Goal: Answer question/provide support

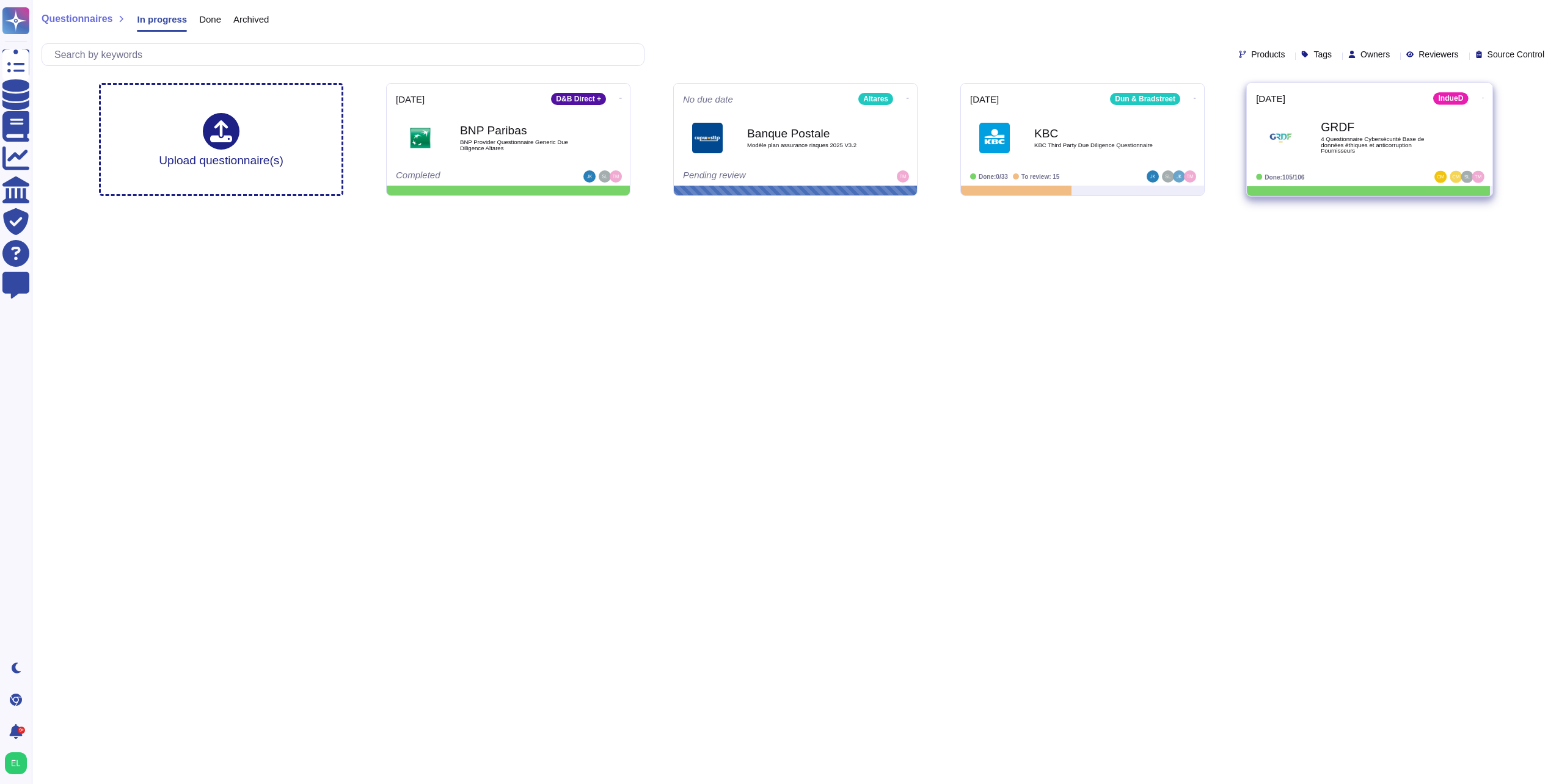
click at [1379, 124] on b "GRDF" at bounding box center [1382, 127] width 124 height 12
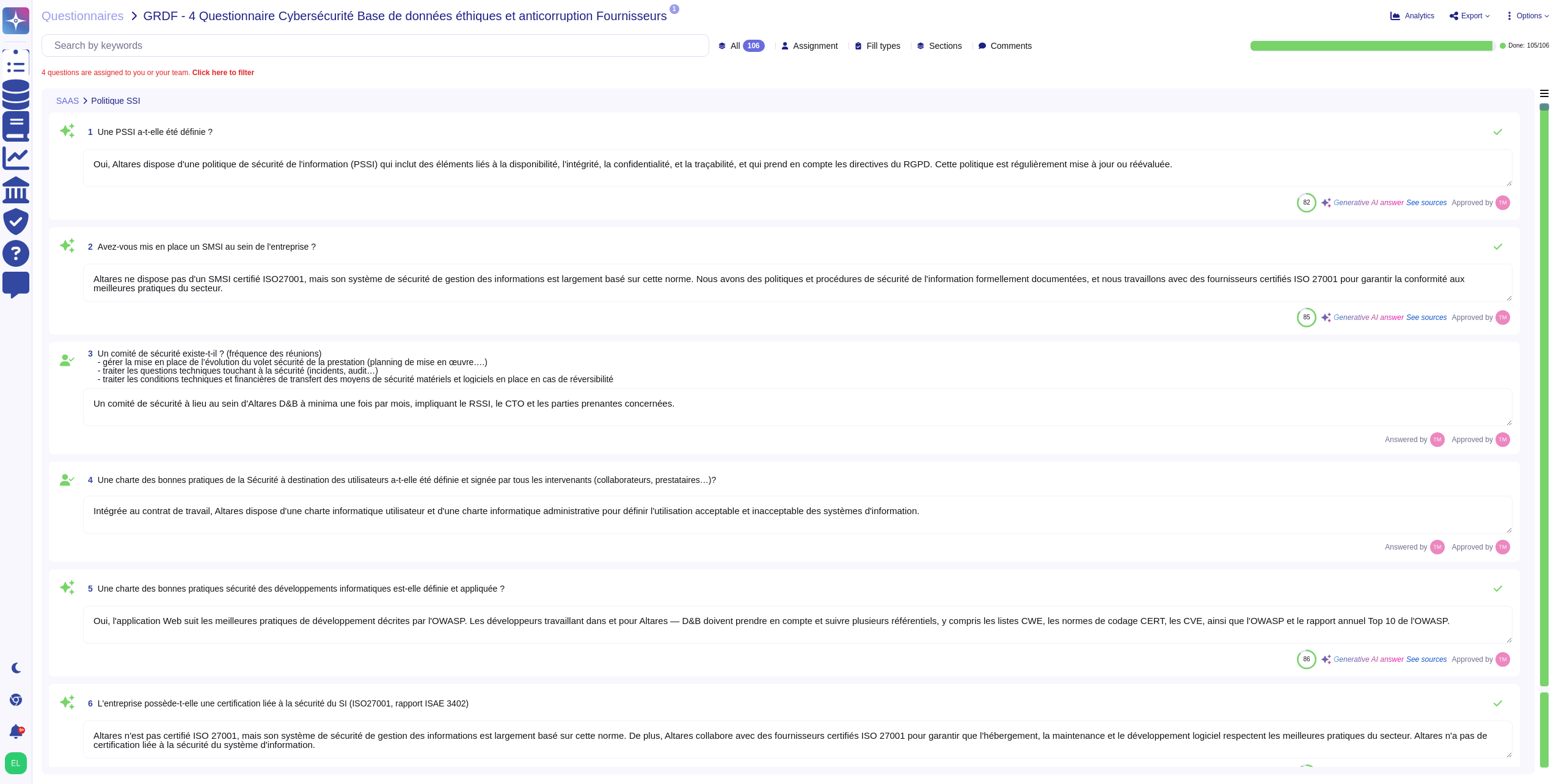
type textarea "Oui, Altares dispose d'une politique de sécurité de l'information (PSSI) qui in…"
type textarea "Altares ne dispose pas d'un SMSI certifié ISO27001, mais son système de sécurit…"
type textarea "Un comité de sécurité à lieu au sein d'Altares D&B à minima une fois par mois, …"
type textarea "Intégrée au contrat de travail, Altares dispose d'une charte informatique utili…"
type textarea "Oui, l'application Web suit les meilleures pratiques de développement décrites …"
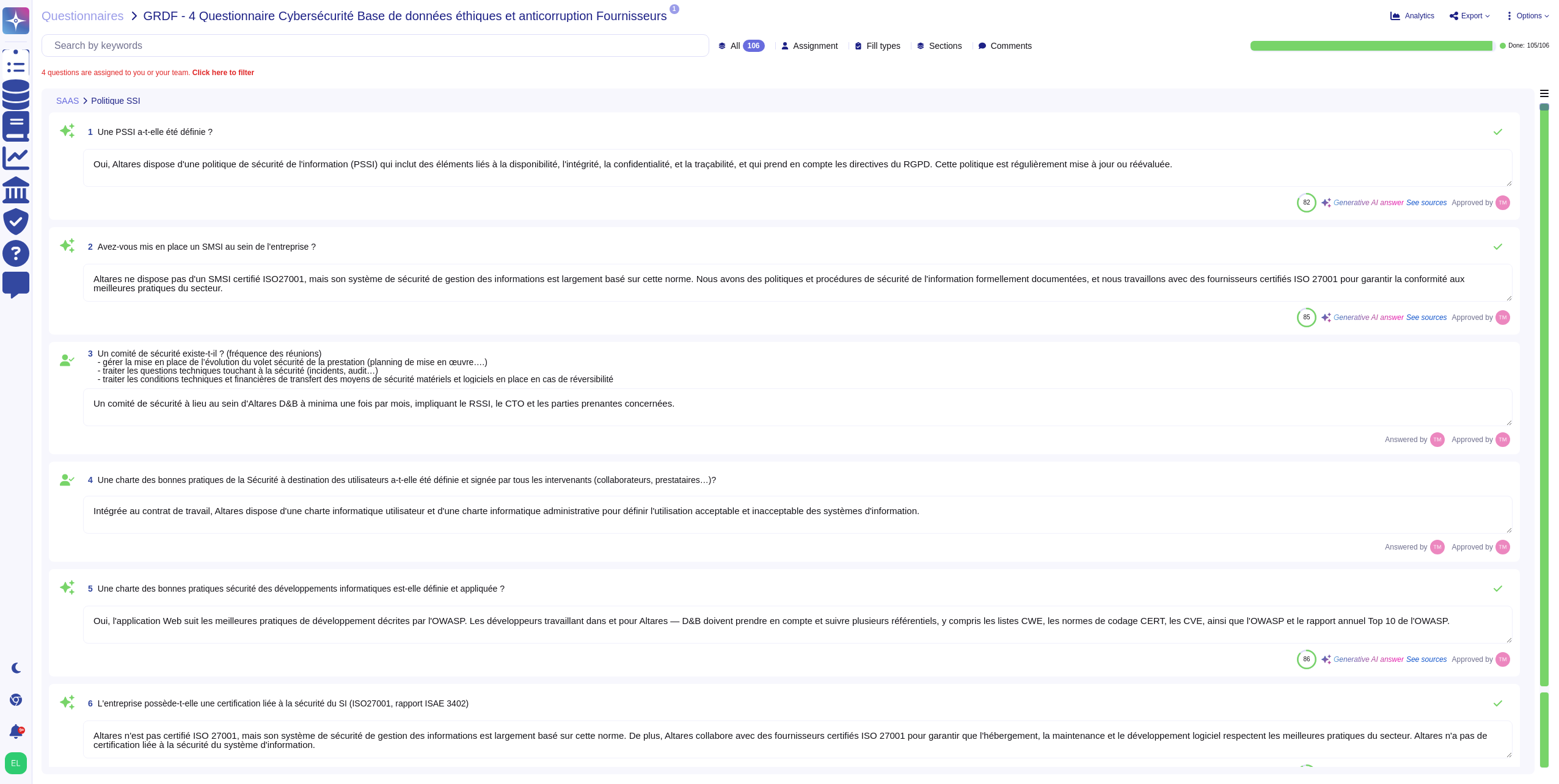
type textarea "Altares n'est pas certifié ISO 27001, mais son système de sécurité de gestion d…"
type textarea "Des audits réguliers sont effectués, mais les résultats ne sont pas communicabl…"
type textarea "Un examen des droits d'accès au système d'information, qui inclut la gestion de…"
click at [794, 42] on span "Assignment" at bounding box center [815, 45] width 44 height 9
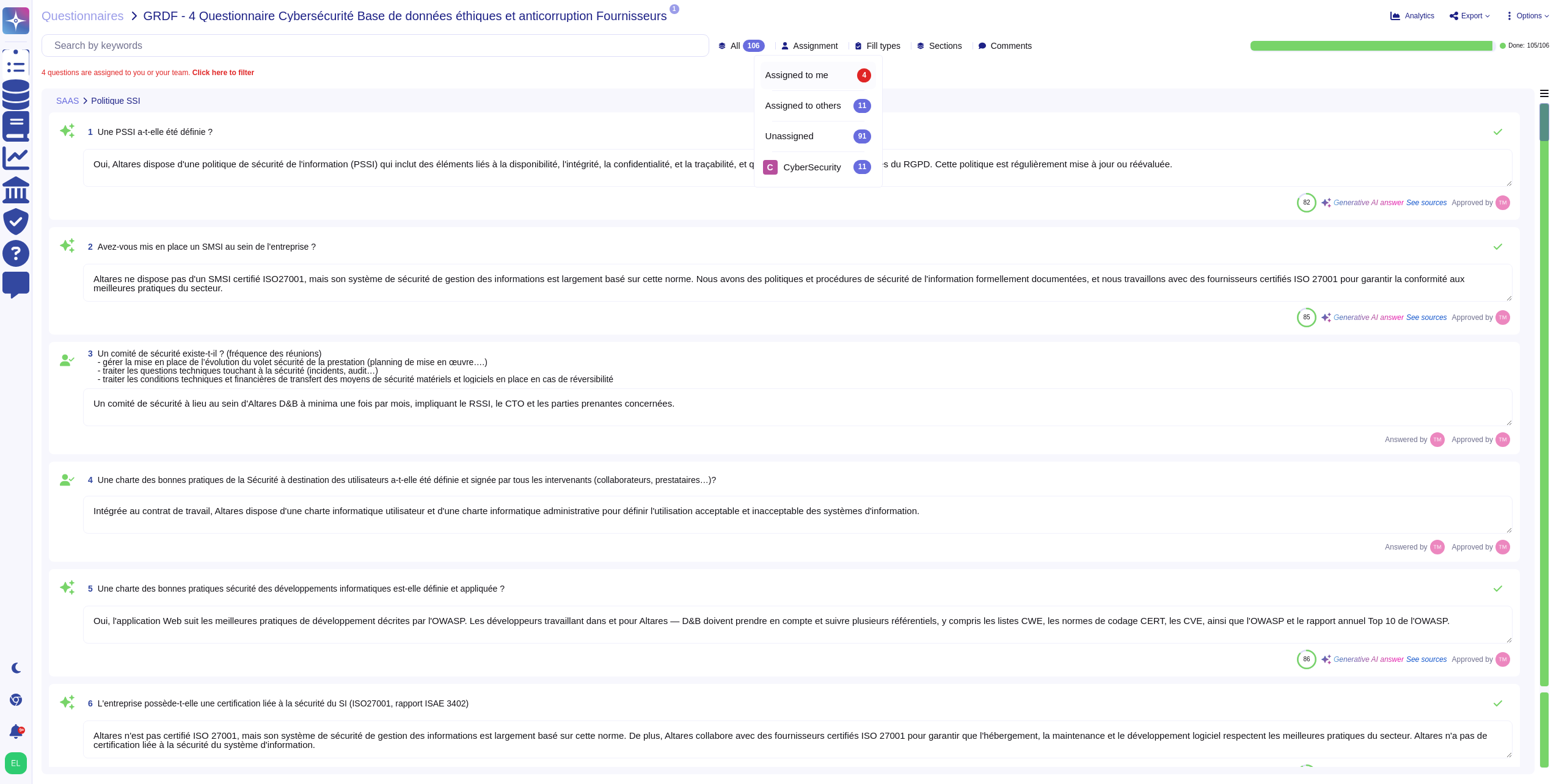
click at [797, 71] on span "Assigned to me" at bounding box center [797, 75] width 63 height 11
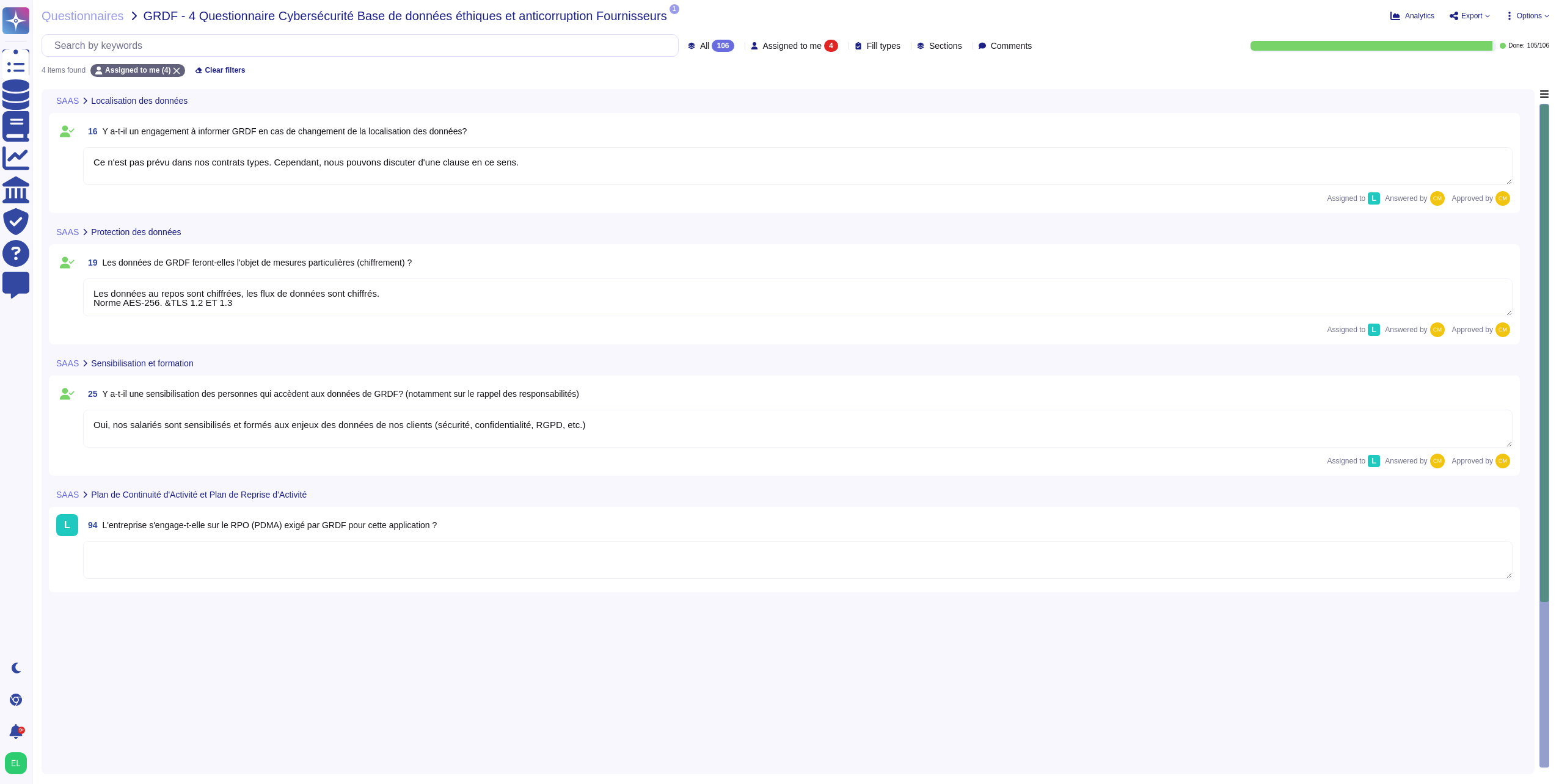
type textarea "Ce n'est pas prévu dans nos contrats types. Cependant, nous pouvons discuter d'…"
type textarea "Les données au repos sont chiffrées, les flux de données sont chiffrés. Norme A…"
type textarea "Oui, nos salariés sont sensibilisés et formés aux enjeux des données de nos cli…"
drag, startPoint x: 234, startPoint y: 526, endPoint x: 283, endPoint y: 525, distance: 49.0
click at [283, 525] on span "L'entreprise s'engage-t-elle sur le RPO (PDMA) exigé par GRDF pour cette applic…" at bounding box center [270, 525] width 335 height 10
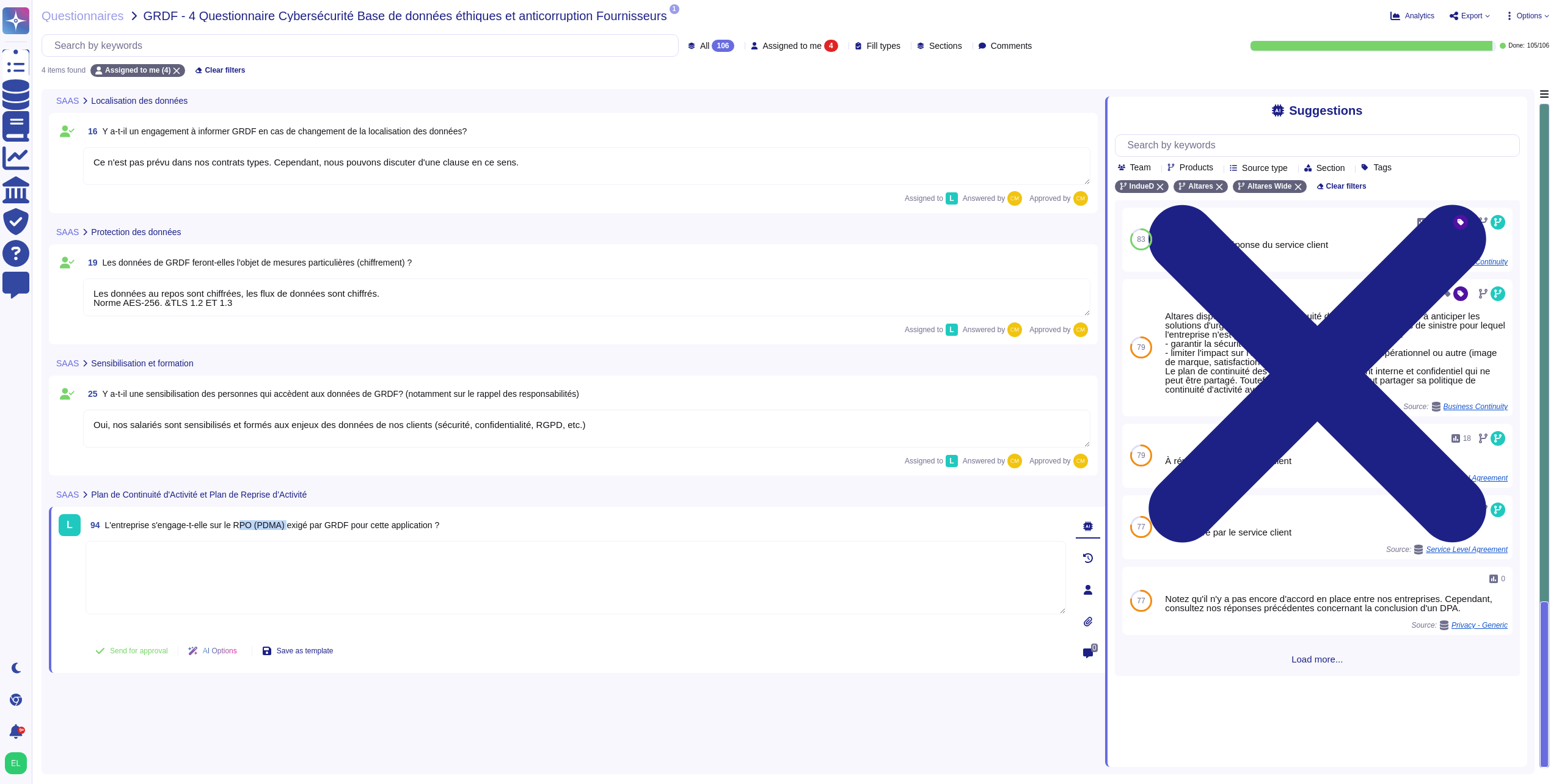
drag, startPoint x: 236, startPoint y: 526, endPoint x: 286, endPoint y: 530, distance: 50.2
click at [286, 530] on span "L'entreprise s'engage-t-elle sur le RPO (PDMA) exigé par GRDF pour cette applic…" at bounding box center [272, 525] width 335 height 10
copy span "RPO (PDMA)"
